Goal: Check status: Check status

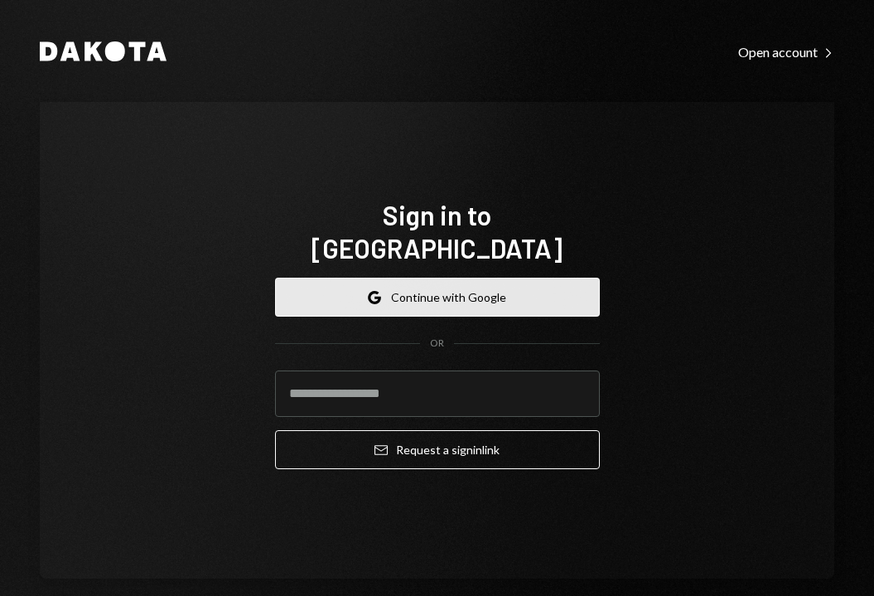
click at [478, 286] on button "Google Continue with Google" at bounding box center [437, 296] width 325 height 39
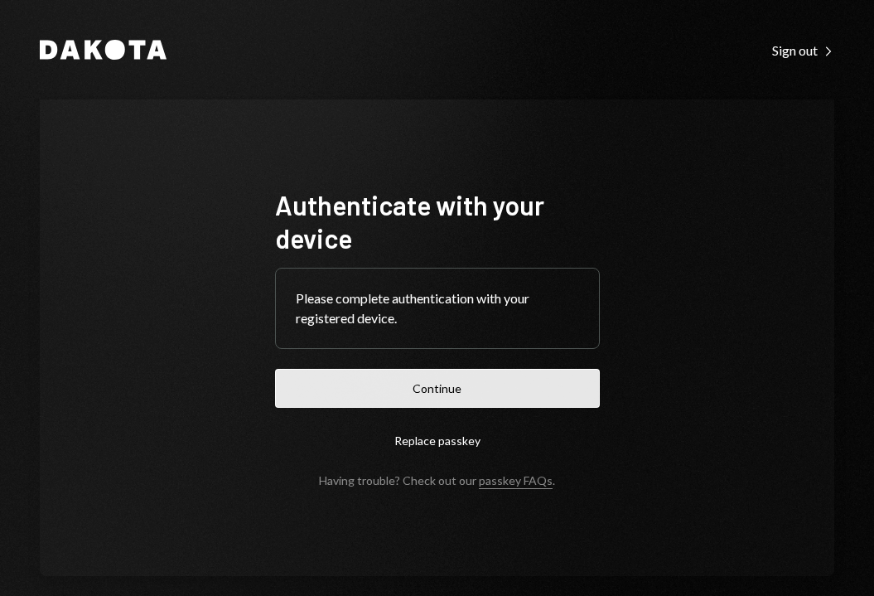
click at [392, 389] on button "Continue" at bounding box center [437, 388] width 325 height 39
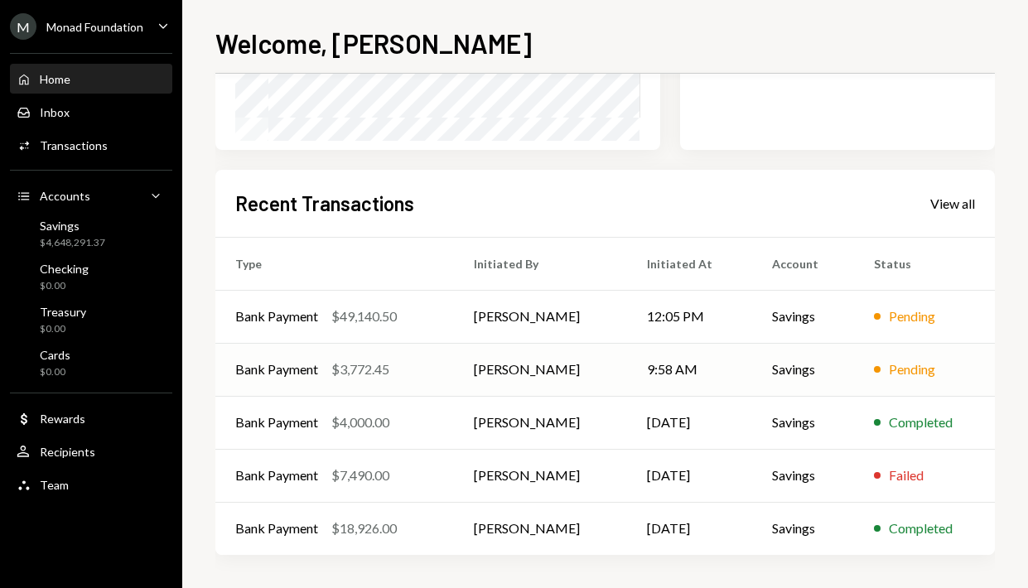
scroll to position [330, 0]
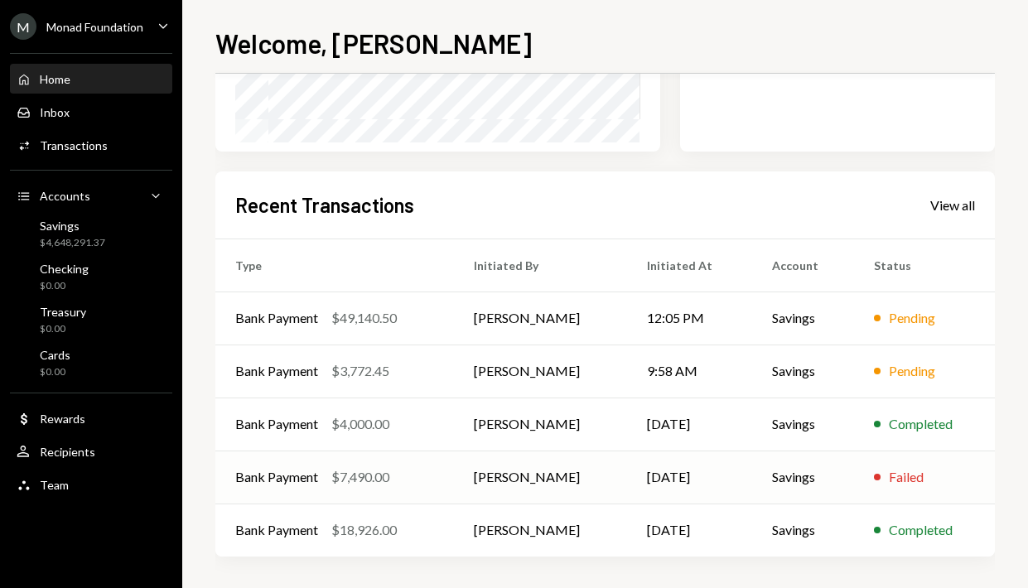
click at [429, 482] on div "Bank Payment $7,490.00" at bounding box center [334, 477] width 199 height 20
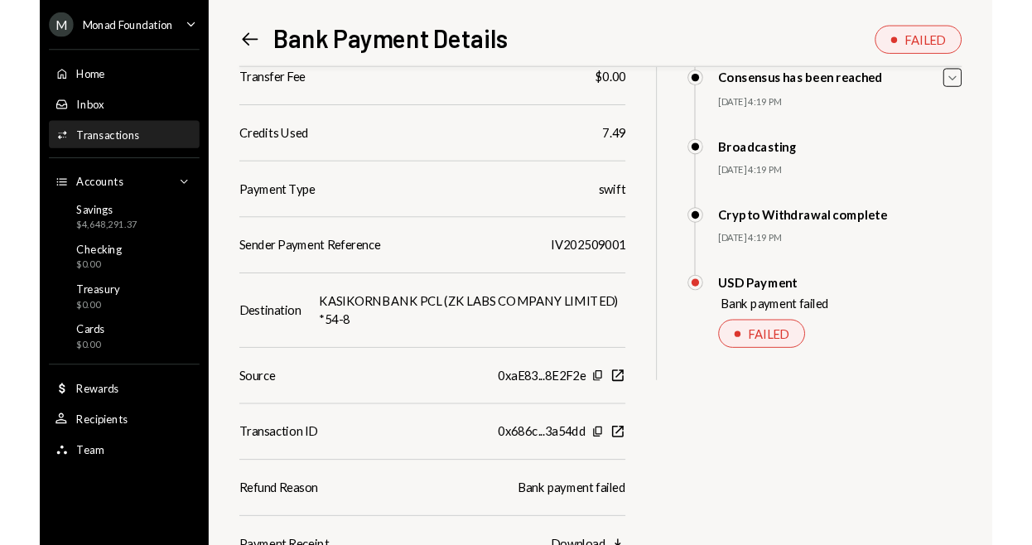
scroll to position [258, 0]
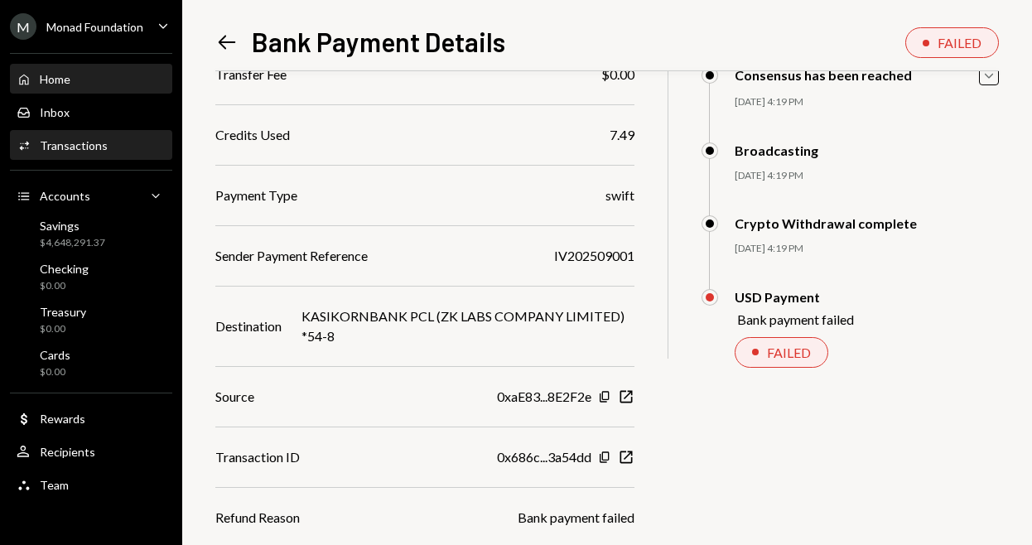
click at [72, 79] on div "Home Home" at bounding box center [91, 79] width 149 height 15
